Goal: Task Accomplishment & Management: Use online tool/utility

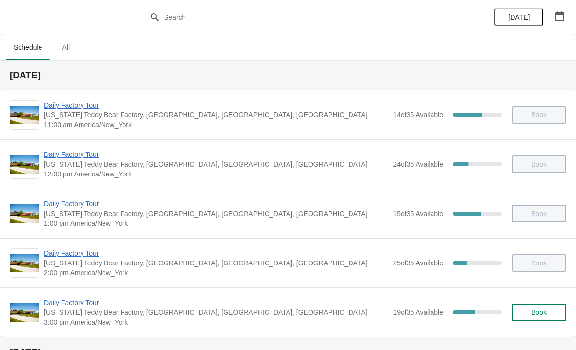
click at [86, 300] on span "Daily Factory Tour" at bounding box center [216, 302] width 344 height 10
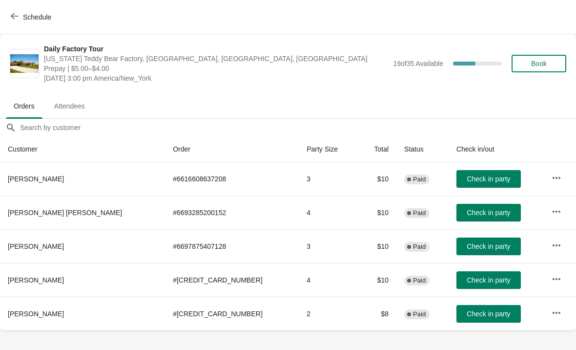
click at [467, 283] on span "Check in party" at bounding box center [488, 280] width 43 height 8
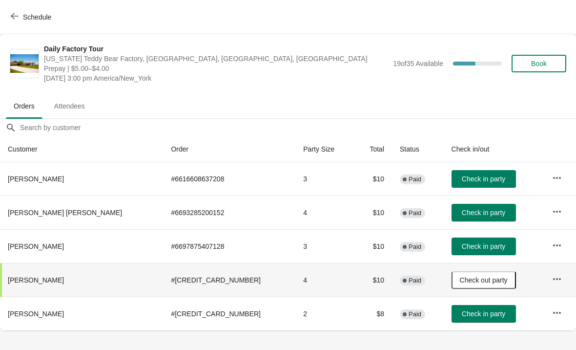
click at [476, 211] on span "Check in party" at bounding box center [483, 212] width 43 height 8
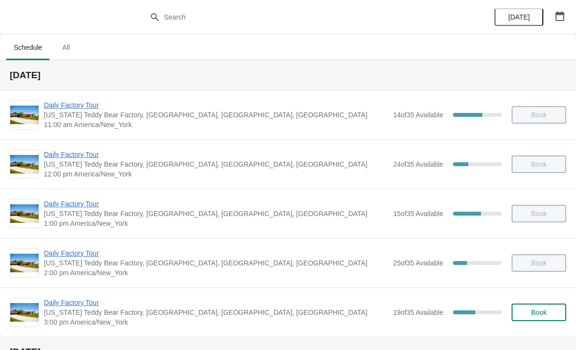
click at [65, 298] on span "Daily Factory Tour" at bounding box center [216, 302] width 344 height 10
click at [62, 256] on span "Daily Factory Tour" at bounding box center [216, 253] width 344 height 10
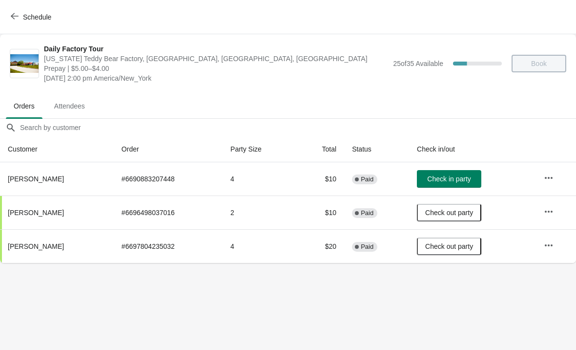
click at [16, 20] on icon "button" at bounding box center [15, 16] width 8 height 8
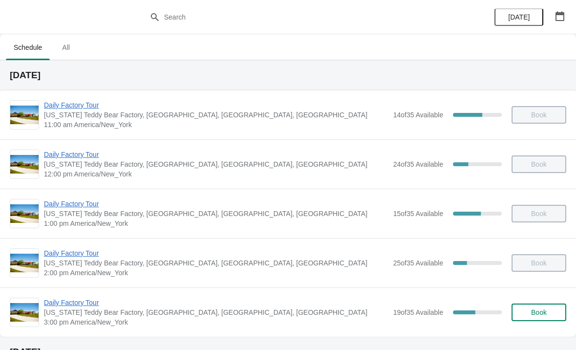
click at [56, 307] on span "Daily Factory Tour" at bounding box center [216, 302] width 344 height 10
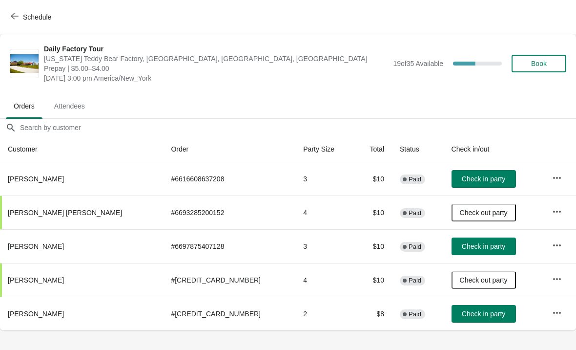
click at [462, 317] on span "Check in party" at bounding box center [483, 313] width 43 height 8
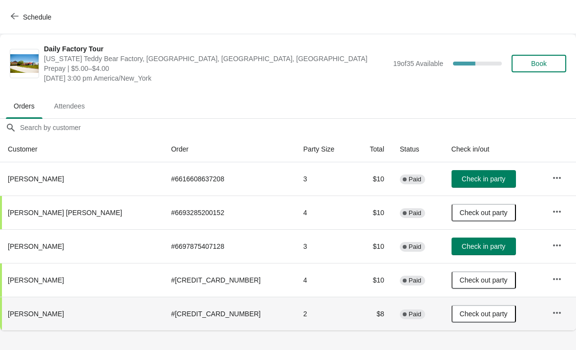
click at [462, 177] on span "Check in party" at bounding box center [483, 179] width 43 height 8
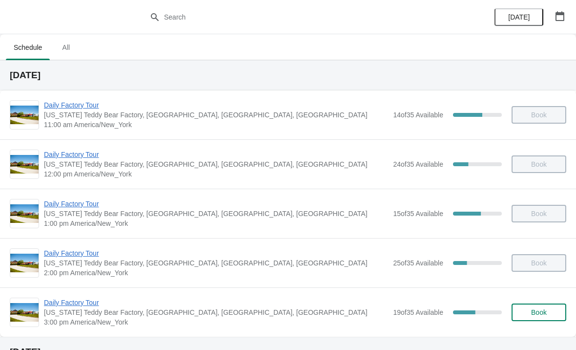
click at [57, 294] on div "Daily Factory Tour Vermont Teddy Bear Factory, Shelburne Road, Shelburne, VT, U…" at bounding box center [288, 311] width 576 height 49
click at [70, 303] on span "Daily Factory Tour" at bounding box center [216, 302] width 344 height 10
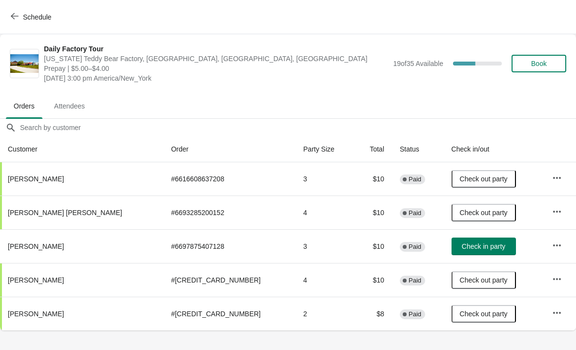
click at [462, 244] on span "Check in party" at bounding box center [483, 246] width 43 height 8
